Goal: Complete application form: Complete application form

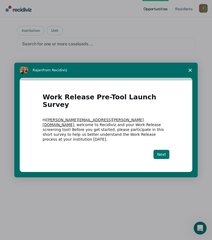
click at [161, 150] on button "Next" at bounding box center [161, 154] width 16 height 9
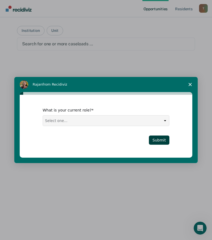
click at [74, 122] on select "Select one... Case Manager FUM Assistant [PERSON_NAME] [PERSON_NAME]" at bounding box center [106, 120] width 126 height 10
select select "Case Manager"
click at [43, 115] on select "Select one... Case Manager FUM Assistant [PERSON_NAME] [PERSON_NAME]" at bounding box center [106, 120] width 126 height 10
click at [162, 140] on button "Submit" at bounding box center [159, 139] width 20 height 9
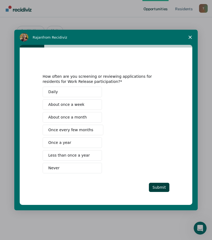
click at [82, 104] on button "About once a week" at bounding box center [72, 104] width 59 height 11
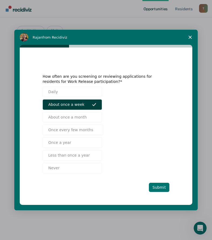
click at [162, 186] on button "Submit" at bounding box center [159, 186] width 20 height 9
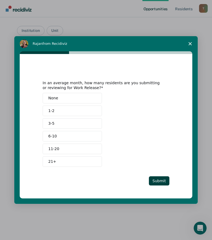
click at [77, 109] on button "1-2" at bounding box center [72, 110] width 59 height 11
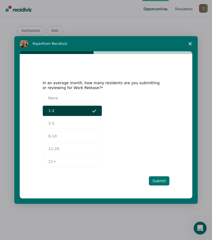
click at [162, 179] on button "Submit" at bounding box center [159, 180] width 20 height 9
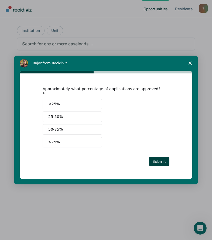
click at [75, 99] on button "<25%" at bounding box center [72, 104] width 59 height 11
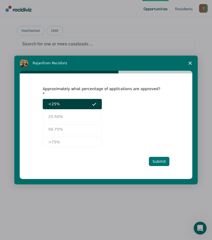
click at [159, 157] on button "Submit" at bounding box center [159, 161] width 20 height 9
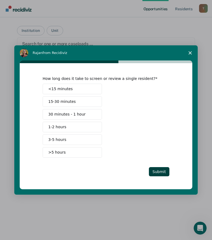
click at [63, 102] on span "15-30 minutes" at bounding box center [61, 102] width 27 height 6
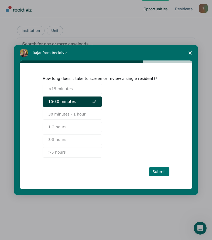
click at [160, 170] on button "Submit" at bounding box center [159, 171] width 20 height 9
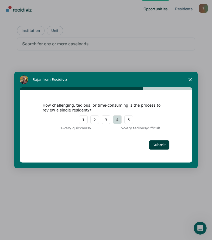
click at [118, 119] on button "4" at bounding box center [117, 119] width 9 height 9
click at [159, 144] on button "Submit" at bounding box center [159, 144] width 20 height 9
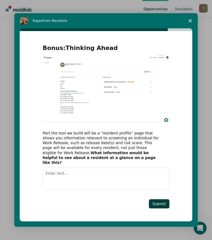
scroll to position [19, 0]
click at [156, 201] on button "Submit" at bounding box center [159, 203] width 20 height 9
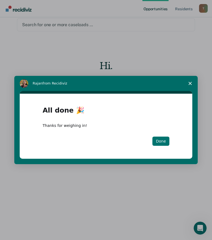
click at [163, 142] on button "Done" at bounding box center [160, 140] width 17 height 9
